Goal: Information Seeking & Learning: Learn about a topic

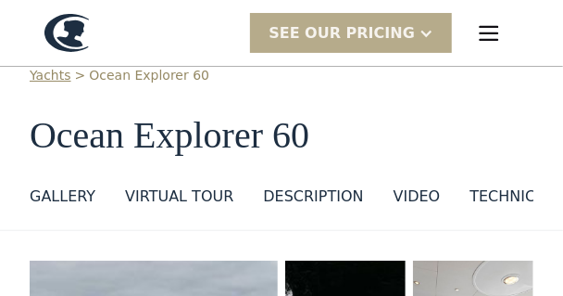
scroll to position [94, 0]
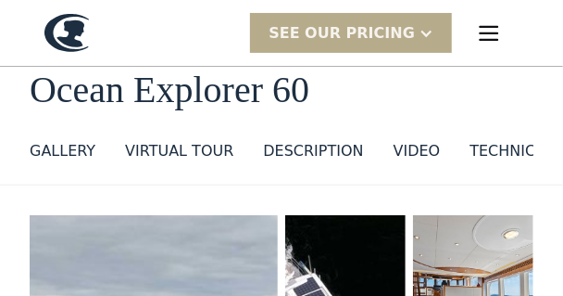
click at [65, 152] on div "GALLERY" at bounding box center [63, 151] width 66 height 22
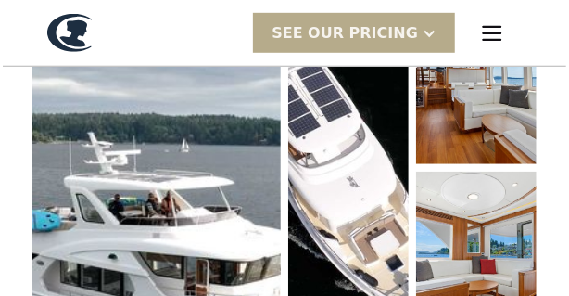
scroll to position [315, 0]
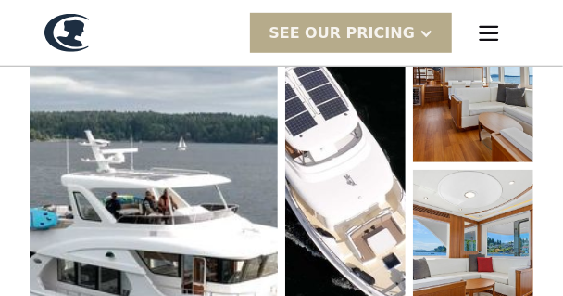
click at [180, 193] on img "open lightbox" at bounding box center [154, 252] width 248 height 515
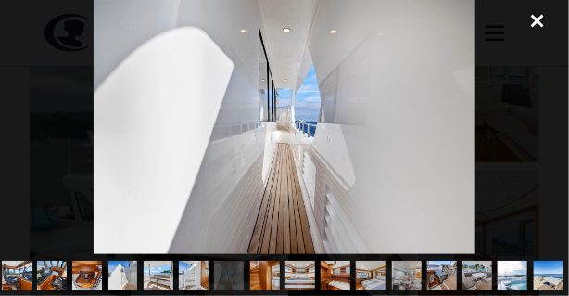
scroll to position [0, 324]
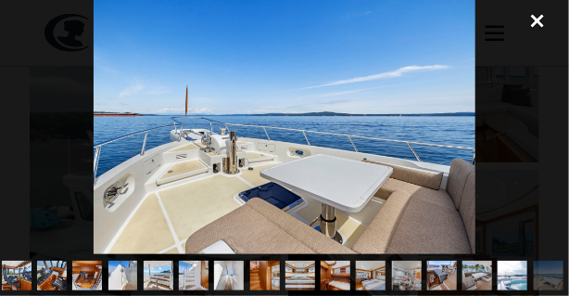
click at [537, 21] on div "close lightbox" at bounding box center [537, 20] width 63 height 41
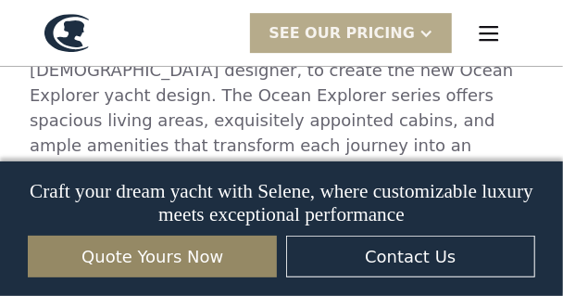
scroll to position [1477, 0]
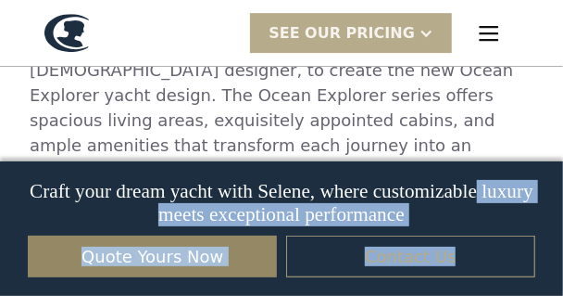
drag, startPoint x: 531, startPoint y: 194, endPoint x: 534, endPoint y: 257, distance: 63.1
click at [534, 257] on div "Craft your dream yacht with Selene, where customizable luxury meets exceptional…" at bounding box center [281, 228] width 507 height 97
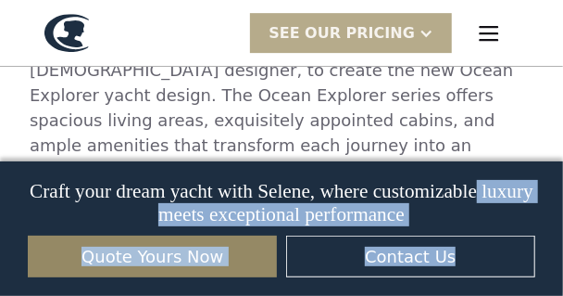
click at [543, 210] on div "Craft your dream yacht with Selene, where customizable luxury meets exceptional…" at bounding box center [281, 228] width 563 height 134
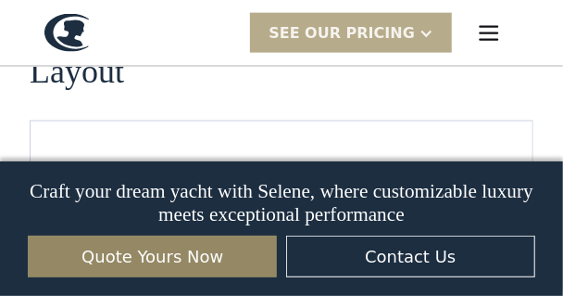
scroll to position [4173, 0]
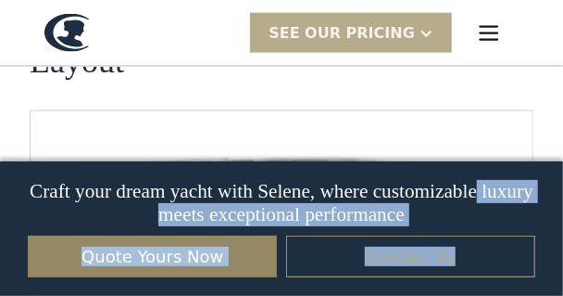
drag, startPoint x: 523, startPoint y: 193, endPoint x: 529, endPoint y: 265, distance: 72.5
click at [529, 265] on div "Craft your dream yacht with Selene, where customizable luxury meets exceptional…" at bounding box center [281, 228] width 507 height 97
click at [418, 258] on link "Contact Us" at bounding box center [410, 256] width 249 height 42
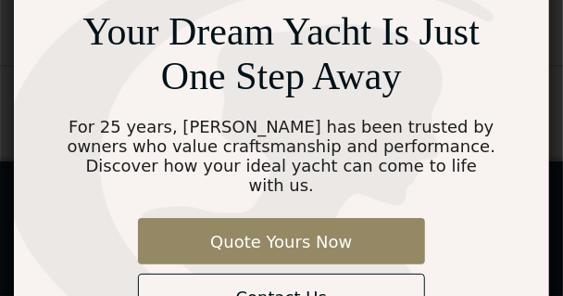
scroll to position [4185, 0]
click at [322, 98] on div "Your Dream Yacht Is Just One Step Away" at bounding box center [282, 53] width 431 height 89
click at [562, 10] on div "Your Dream Yacht Is Just One Step Away For 25 years, Selene has been trusted by…" at bounding box center [281, 148] width 563 height 388
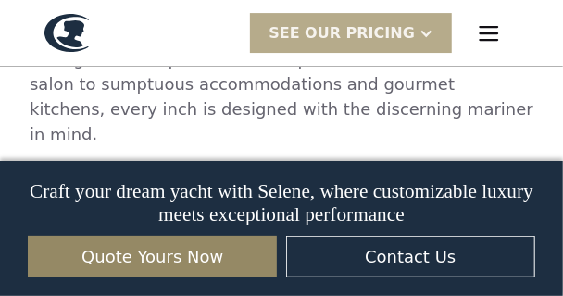
click at [485, 33] on img "menu" at bounding box center [489, 33] width 26 height 26
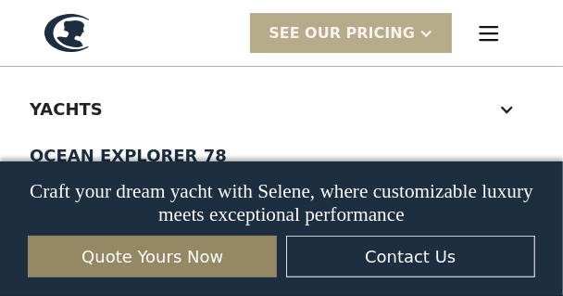
click at [499, 109] on div at bounding box center [506, 109] width 17 height 17
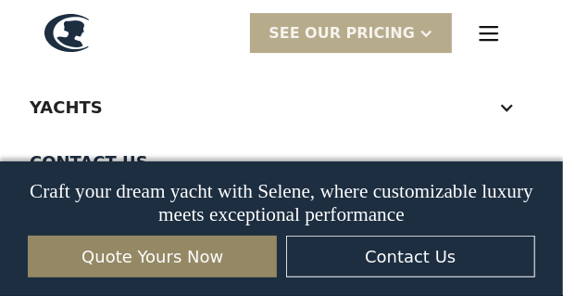
scroll to position [4, 0]
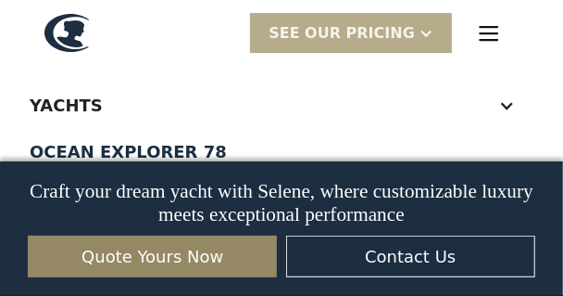
click at [504, 102] on div at bounding box center [506, 105] width 17 height 17
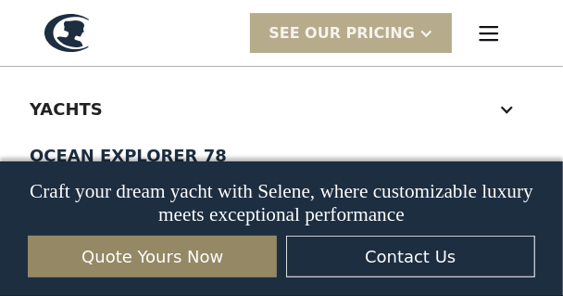
scroll to position [11, 0]
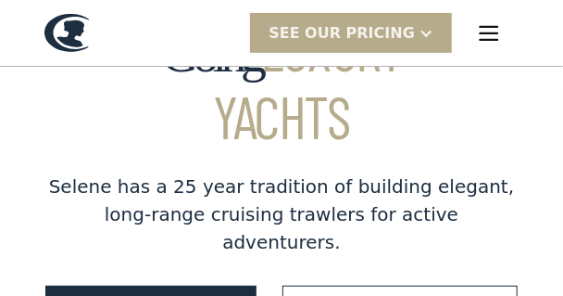
scroll to position [26, 0]
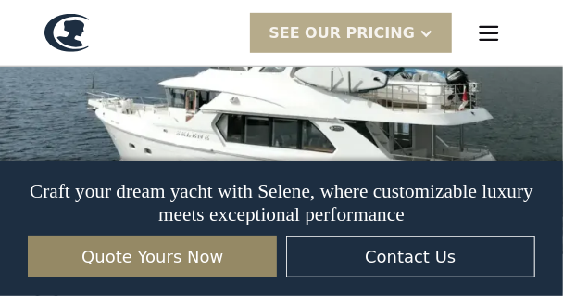
scroll to position [2038, 0]
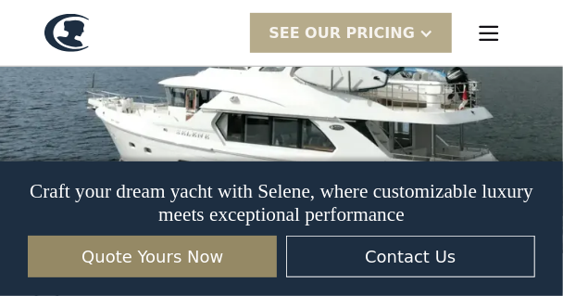
click at [376, 102] on img at bounding box center [281, 21] width 563 height 463
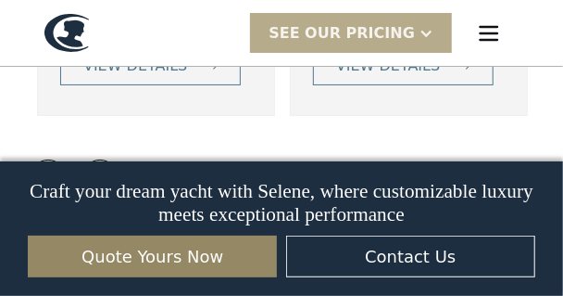
scroll to position [3550, 0]
click at [295, 233] on link "View More" at bounding box center [281, 252] width 144 height 39
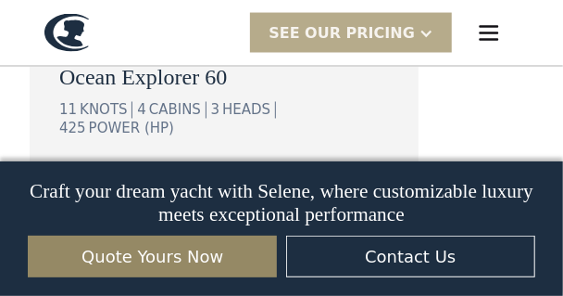
scroll to position [2574, 0]
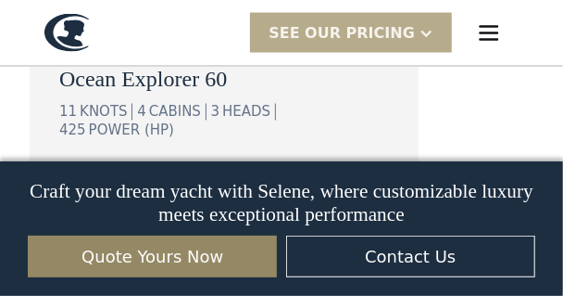
click at [174, 177] on div "view details" at bounding box center [134, 188] width 104 height 22
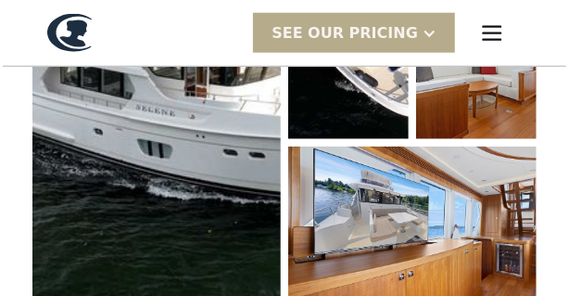
scroll to position [511, 0]
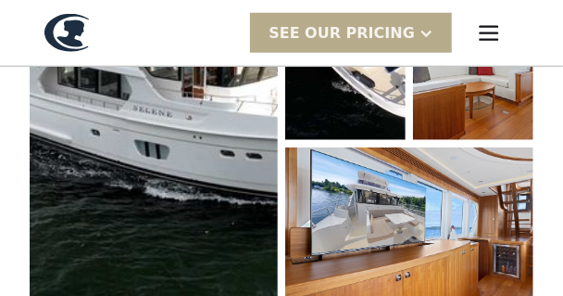
click at [405, 203] on img "open lightbox" at bounding box center [409, 230] width 248 height 167
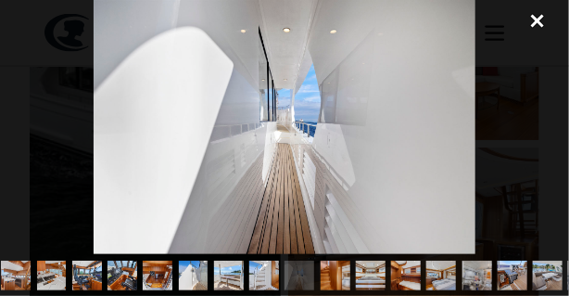
scroll to position [0, 324]
